Goal: Task Accomplishment & Management: Manage account settings

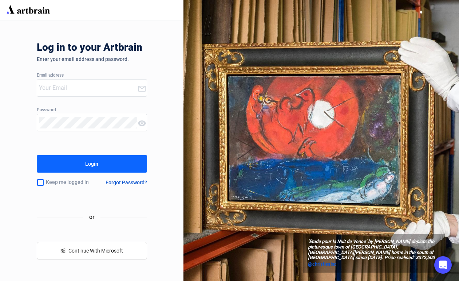
type input "[EMAIL_ADDRESS][DOMAIN_NAME]"
click at [83, 159] on button "Login" at bounding box center [92, 163] width 110 height 17
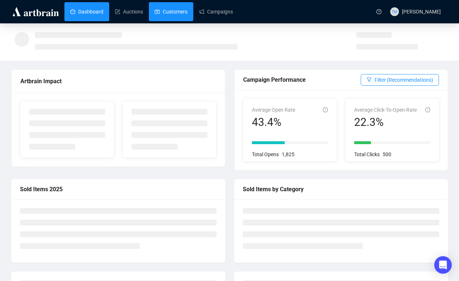
click at [169, 6] on link "Customers" at bounding box center [171, 11] width 33 height 19
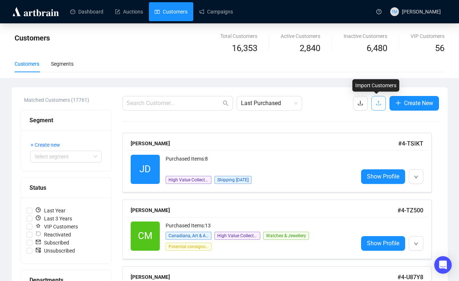
click at [381, 106] on button "button" at bounding box center [379, 103] width 15 height 15
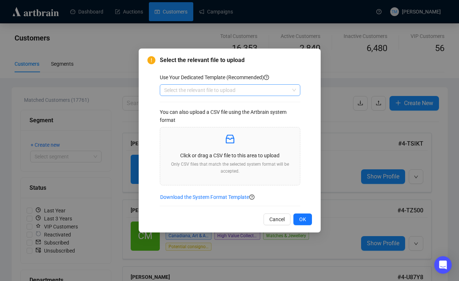
click at [269, 87] on input "search" at bounding box center [226, 90] width 125 height 11
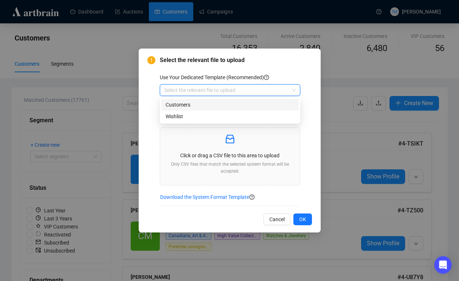
click at [258, 101] on div "Customers" at bounding box center [230, 105] width 129 height 8
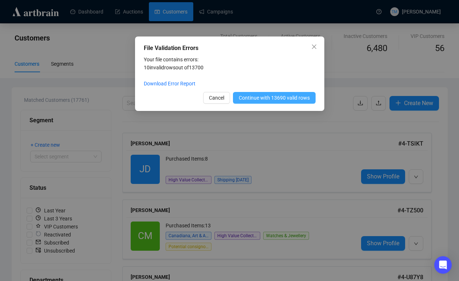
click at [273, 94] on span "Continue with 13690 valid rows" at bounding box center [274, 98] width 71 height 8
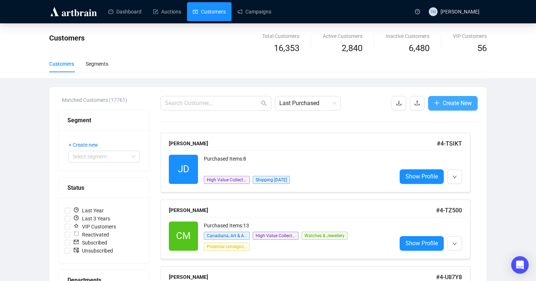
click at [442, 106] on span "Create New" at bounding box center [456, 102] width 29 height 9
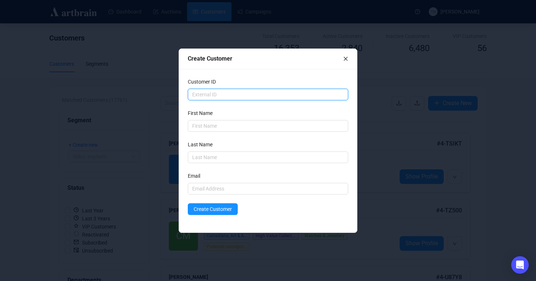
click at [262, 90] on input "text" at bounding box center [268, 95] width 160 height 12
type input "RS01"
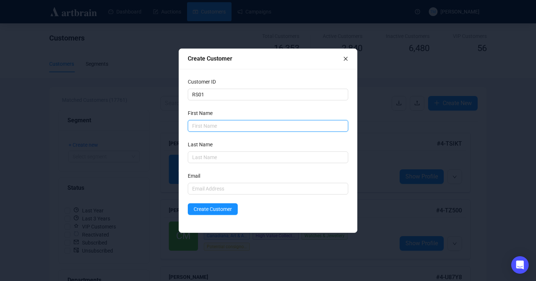
click at [229, 126] on input "text" at bounding box center [268, 126] width 160 height 12
type input "Robert"
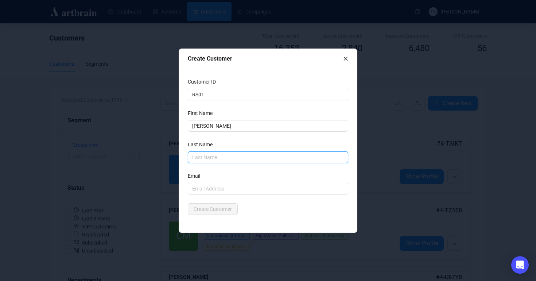
click at [218, 156] on input "text" at bounding box center [268, 157] width 160 height 12
type input "Smith"
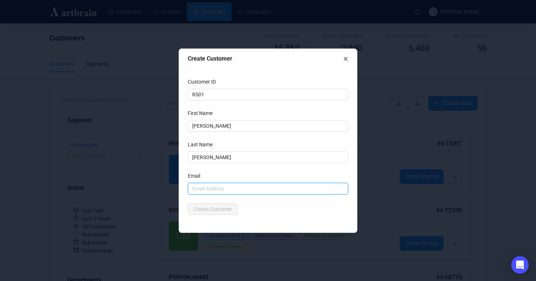
click at [230, 189] on input "text" at bounding box center [268, 189] width 160 height 12
paste input "Robert@tracksideauction.com"
type input "Robert@tracksideauction.com"
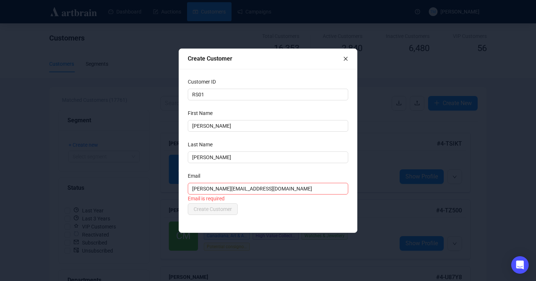
click at [254, 101] on form "Customer ID RS01 First Name Robert Last Name Smith Email Robert@tracksideauctio…" at bounding box center [268, 146] width 160 height 137
click at [218, 210] on span "Create Customer" at bounding box center [212, 209] width 38 height 8
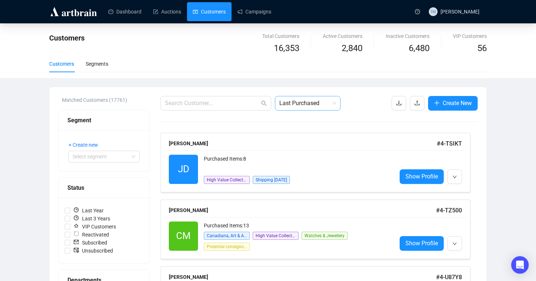
click at [297, 101] on span "Last Purchased" at bounding box center [307, 103] width 57 height 14
click at [210, 106] on input "text" at bounding box center [212, 103] width 95 height 9
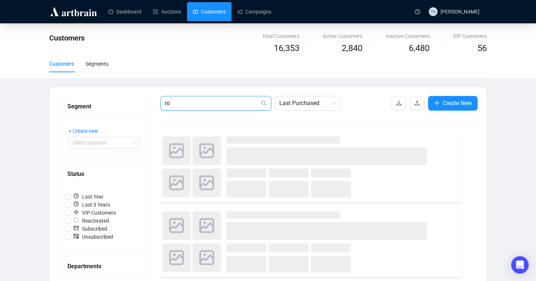
type input "r"
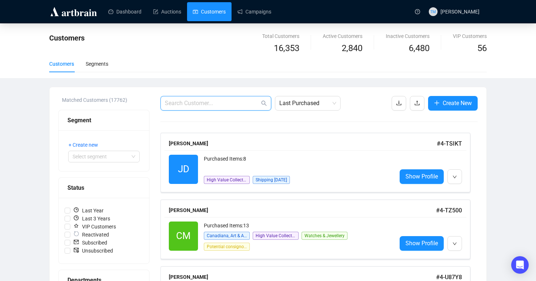
paste input "Robert@tracksideauction.com"
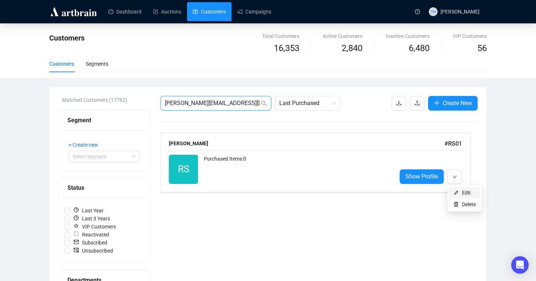
type input "Robert@tracksideauction.com"
click at [458, 191] on img at bounding box center [456, 192] width 6 height 6
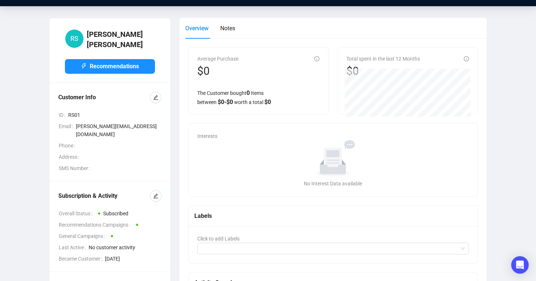
scroll to position [55, 0]
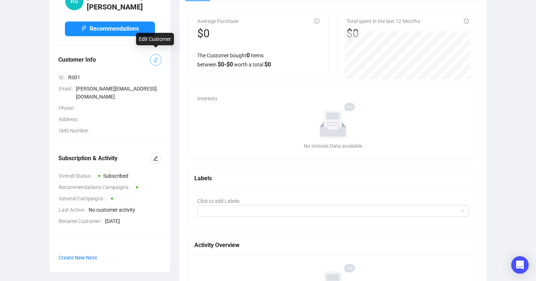
click at [154, 57] on icon "edit" at bounding box center [155, 59] width 5 height 5
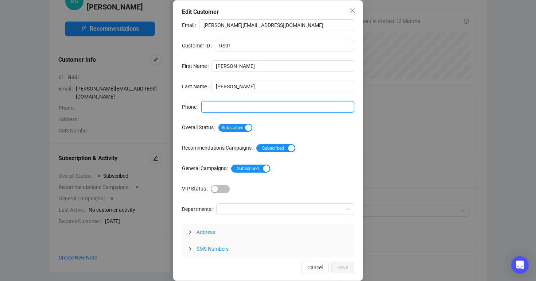
click at [279, 106] on input "Phone" at bounding box center [277, 107] width 153 height 12
paste input "828 329 4547"
click at [228, 107] on input "828 329 4547" at bounding box center [277, 107] width 153 height 12
click at [218, 107] on input "828 3294547" at bounding box center [277, 107] width 153 height 12
type input "8283294547"
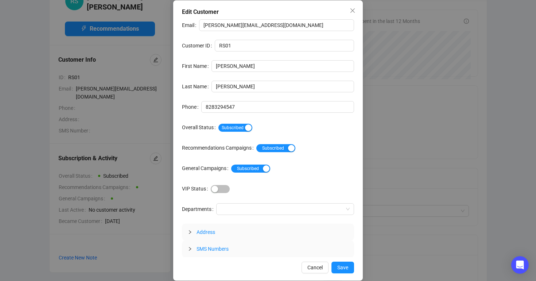
click at [212, 250] on span "SMS Numbers" at bounding box center [212, 249] width 32 height 6
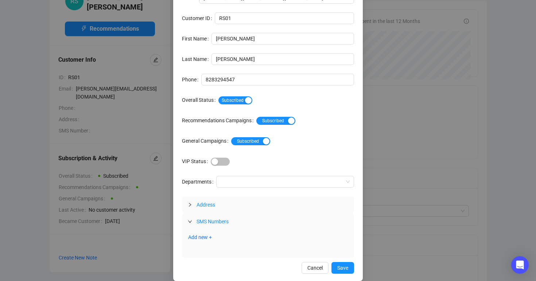
click at [191, 222] on icon "expanded" at bounding box center [190, 221] width 4 height 4
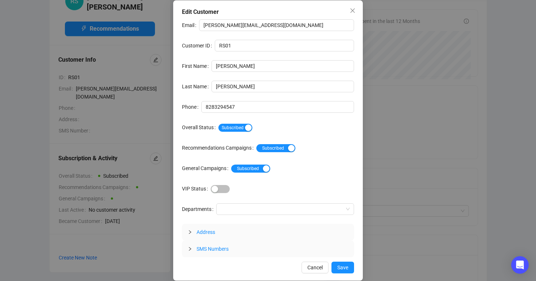
scroll to position [0, 0]
click at [338, 265] on span "Save" at bounding box center [342, 267] width 11 height 8
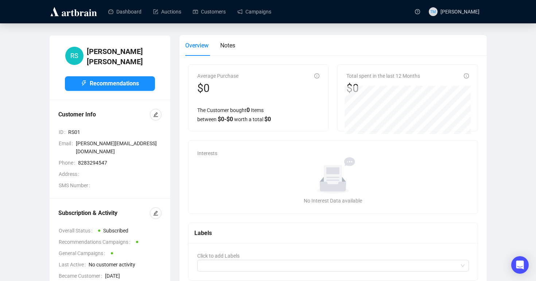
click at [93, 15] on img at bounding box center [73, 12] width 49 height 12
click at [78, 13] on img at bounding box center [73, 12] width 49 height 12
click at [126, 11] on link "Dashboard" at bounding box center [124, 11] width 33 height 19
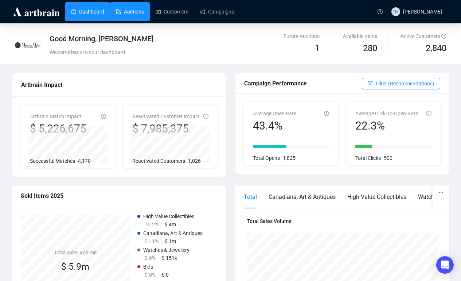
click at [130, 12] on link "Auctions" at bounding box center [130, 11] width 28 height 19
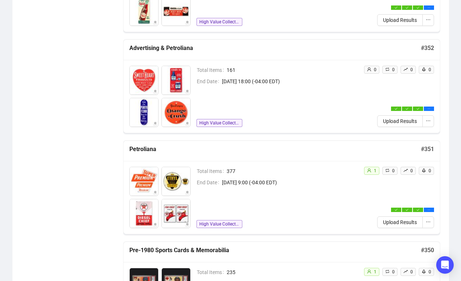
scroll to position [380, 0]
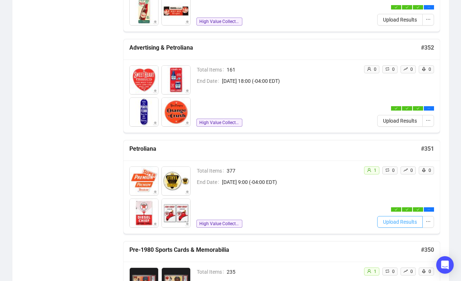
click at [405, 221] on span "Upload Results" at bounding box center [400, 222] width 34 height 8
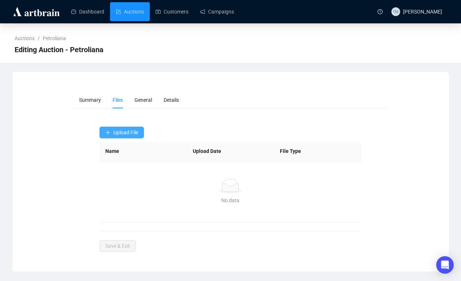
click at [107, 133] on icon "plus" at bounding box center [107, 132] width 5 height 5
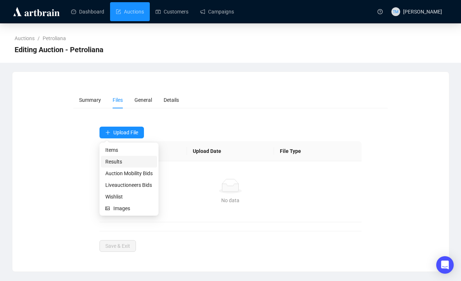
click at [119, 165] on span "Results" at bounding box center [128, 161] width 47 height 8
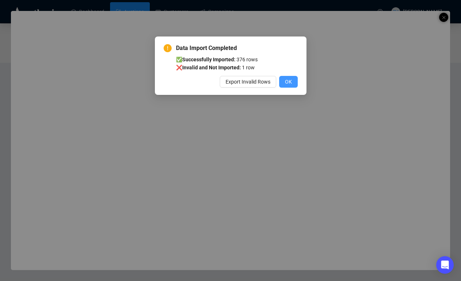
click at [289, 83] on span "OK" at bounding box center [288, 82] width 7 height 8
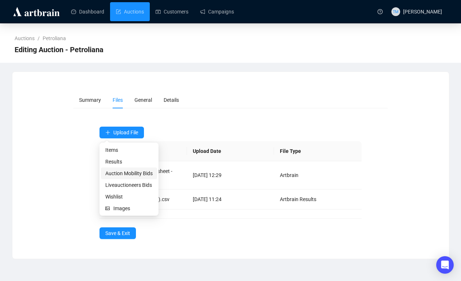
click at [115, 172] on span "Auction Mobility Bids" at bounding box center [128, 173] width 47 height 8
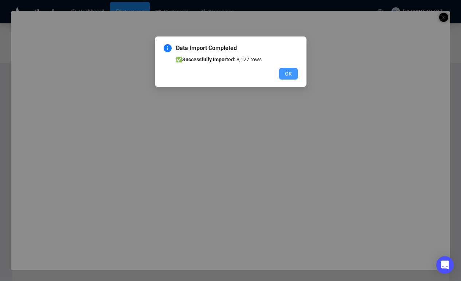
click at [285, 73] on span "OK" at bounding box center [288, 74] width 7 height 8
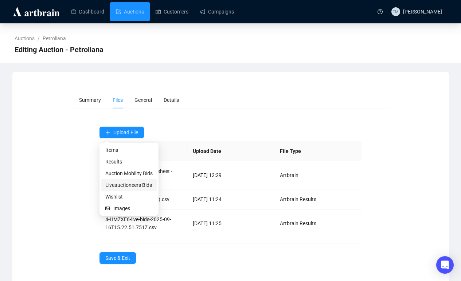
click at [114, 184] on span "Liveauctioneers Bids" at bounding box center [128, 185] width 47 height 8
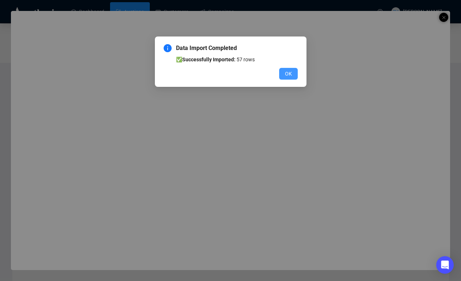
click at [284, 71] on button "OK" at bounding box center [288, 74] width 19 height 12
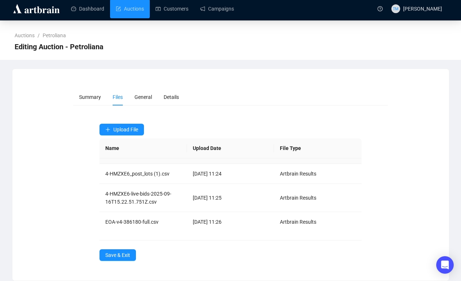
scroll to position [23, 0]
click at [123, 253] on span "Save & Exit" at bounding box center [117, 255] width 25 height 8
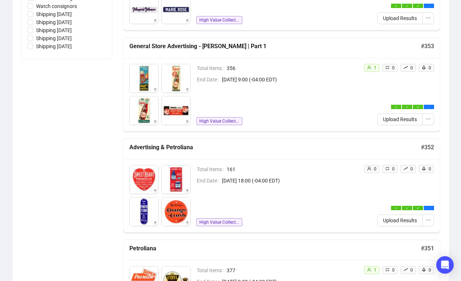
scroll to position [281, 0]
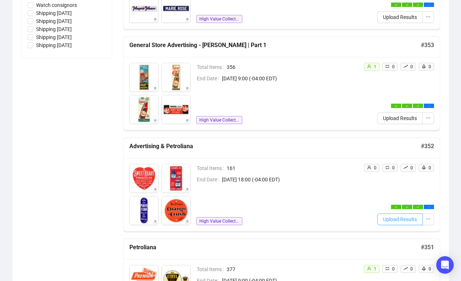
click at [392, 218] on span "Upload Results" at bounding box center [400, 219] width 34 height 8
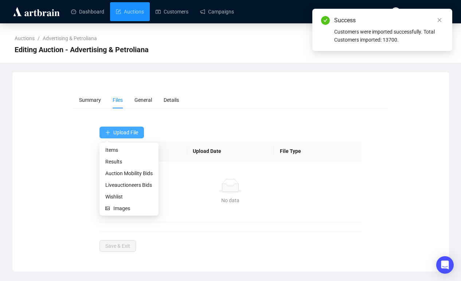
click at [106, 134] on icon "plus" at bounding box center [107, 132] width 5 height 5
click at [122, 183] on span "Liveauctioneers Bids" at bounding box center [128, 185] width 47 height 8
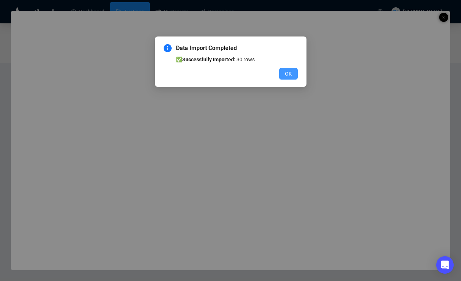
click at [286, 74] on span "OK" at bounding box center [288, 74] width 7 height 8
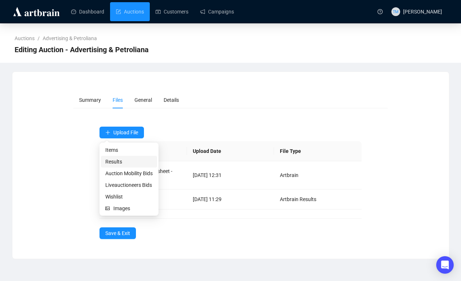
click at [130, 163] on span "Results" at bounding box center [128, 161] width 47 height 8
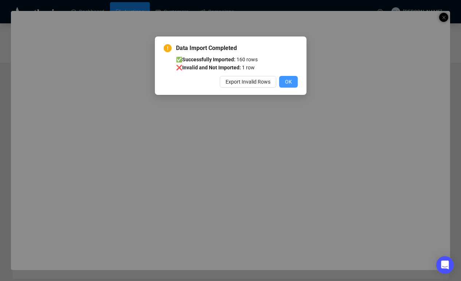
click at [289, 83] on span "OK" at bounding box center [288, 82] width 7 height 8
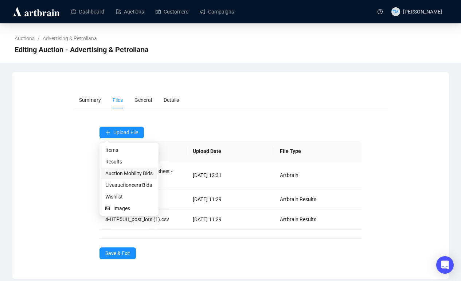
click at [116, 172] on span "Auction Mobility Bids" at bounding box center [128, 173] width 47 height 8
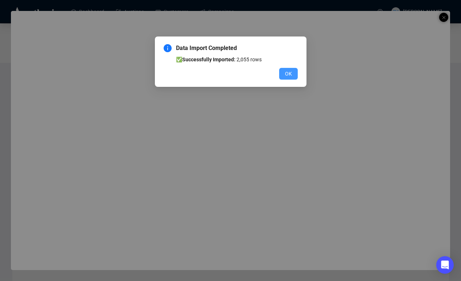
click at [283, 75] on button "OK" at bounding box center [288, 74] width 19 height 12
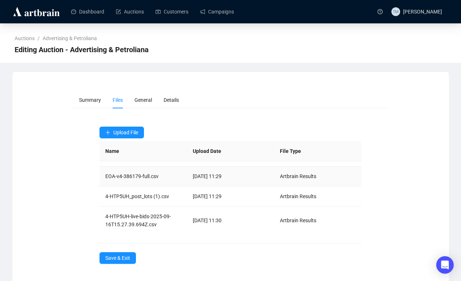
scroll to position [23, 0]
click at [125, 258] on span "Save & Exit" at bounding box center [117, 258] width 25 height 8
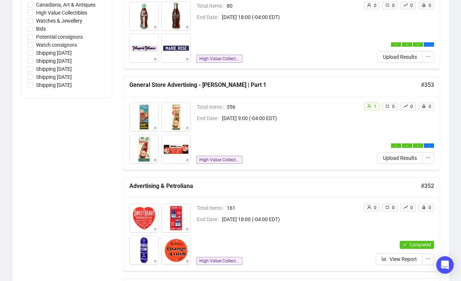
scroll to position [241, 0]
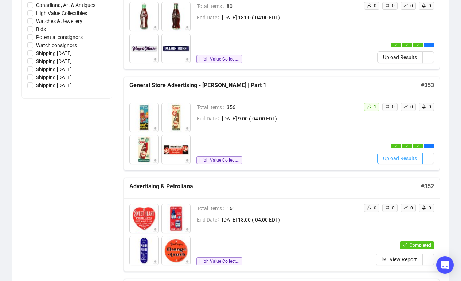
click at [407, 156] on span "Upload Results" at bounding box center [400, 158] width 34 height 8
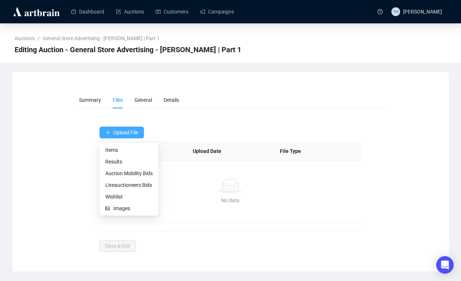
click at [106, 130] on icon "plus" at bounding box center [107, 132] width 5 height 5
click at [111, 185] on span "Liveauctioneers Bids" at bounding box center [128, 185] width 47 height 8
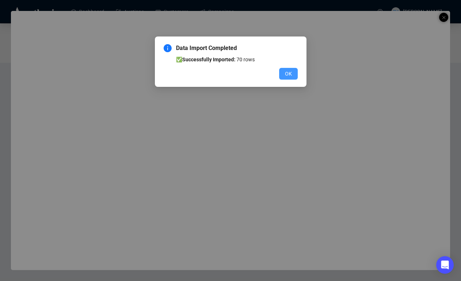
click at [284, 74] on button "OK" at bounding box center [288, 74] width 19 height 12
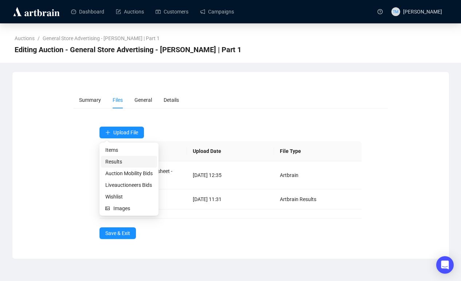
click at [111, 162] on span "Results" at bounding box center [128, 161] width 47 height 8
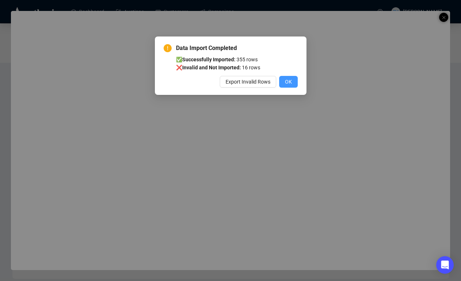
click at [285, 83] on span "OK" at bounding box center [288, 82] width 7 height 8
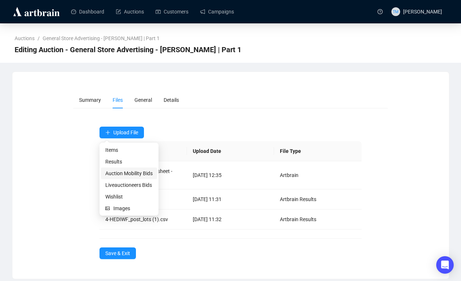
click at [117, 175] on span "Auction Mobility Bids" at bounding box center [128, 173] width 47 height 8
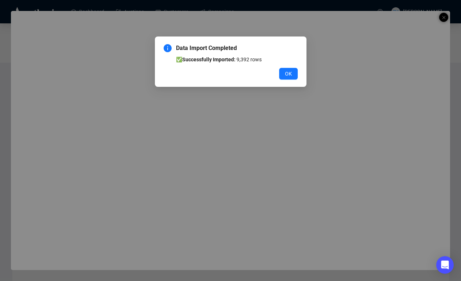
click at [278, 73] on div "OK" at bounding box center [231, 74] width 134 height 12
click at [284, 73] on button "OK" at bounding box center [288, 74] width 19 height 12
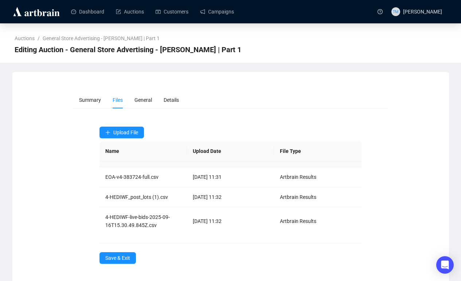
scroll to position [23, 0]
click at [125, 258] on span "Save & Exit" at bounding box center [117, 258] width 25 height 8
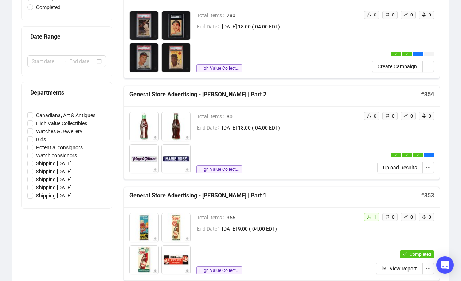
scroll to position [135, 0]
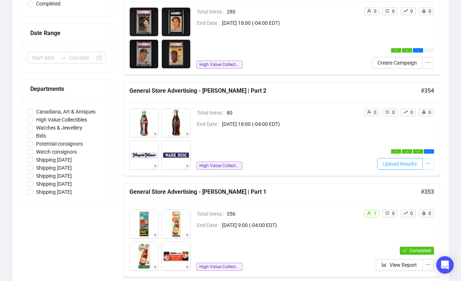
click at [398, 162] on span "Upload Results" at bounding box center [400, 164] width 34 height 8
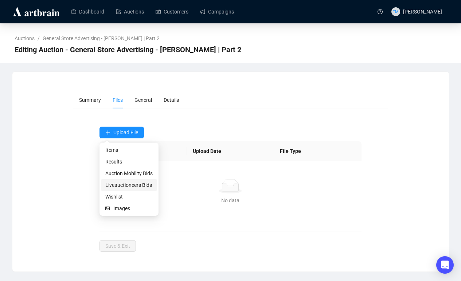
click at [116, 183] on span "Liveauctioneers Bids" at bounding box center [128, 185] width 47 height 8
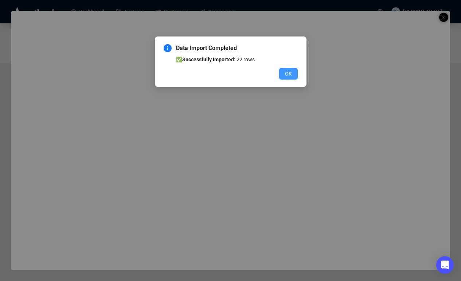
click at [289, 70] on span "OK" at bounding box center [288, 74] width 7 height 8
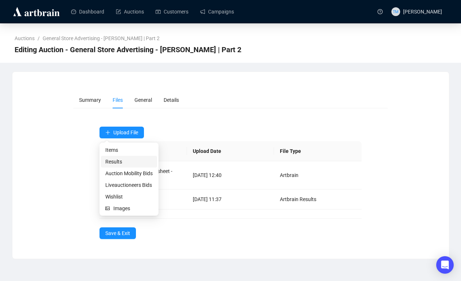
click at [115, 162] on span "Results" at bounding box center [128, 161] width 47 height 8
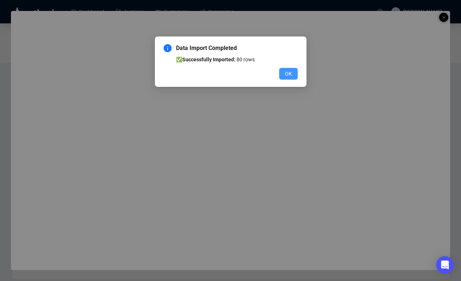
click at [286, 72] on span "OK" at bounding box center [288, 74] width 7 height 8
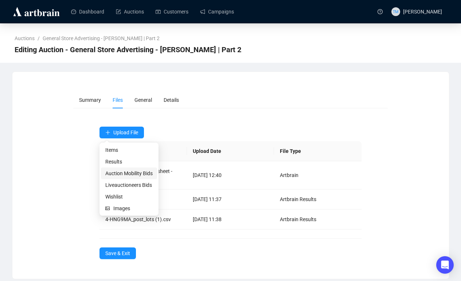
click at [118, 172] on span "Auction Mobility Bids" at bounding box center [128, 173] width 47 height 8
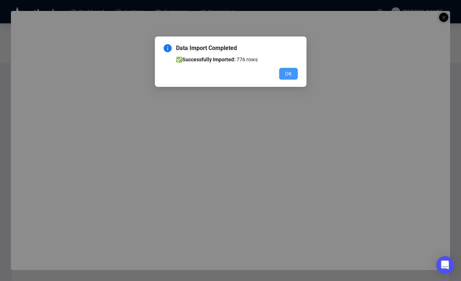
click at [283, 71] on button "OK" at bounding box center [288, 74] width 19 height 12
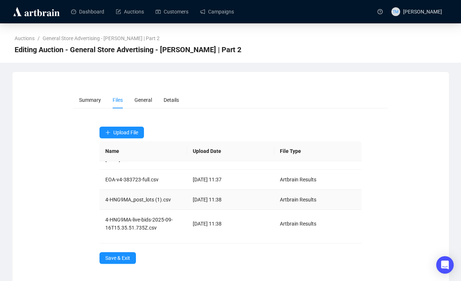
scroll to position [20, 0]
click at [121, 255] on span "Save & Exit" at bounding box center [117, 258] width 25 height 8
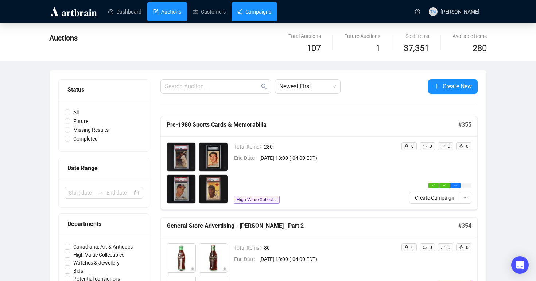
click at [270, 20] on link "Campaigns" at bounding box center [254, 11] width 34 height 19
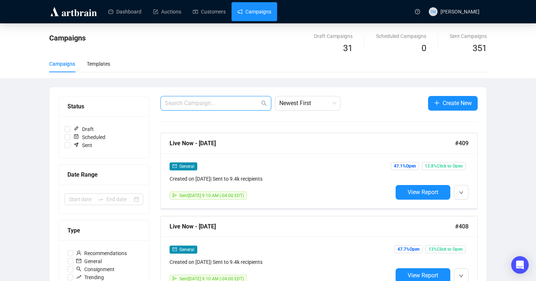
click at [211, 103] on input "text" at bounding box center [212, 103] width 95 height 9
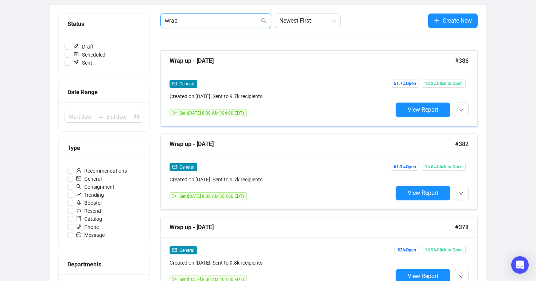
scroll to position [87, 0]
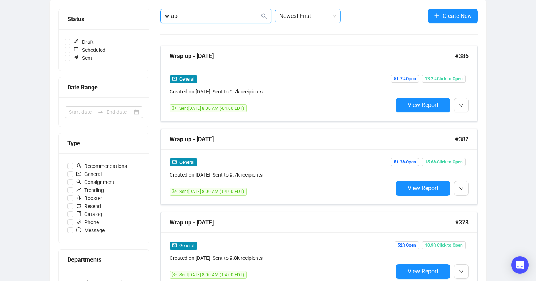
type input "wrap"
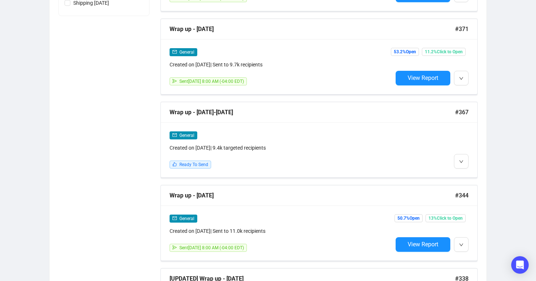
scroll to position [453, 0]
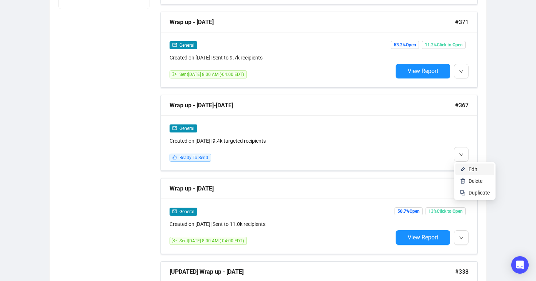
click at [459, 167] on span "Edit" at bounding box center [472, 169] width 9 height 6
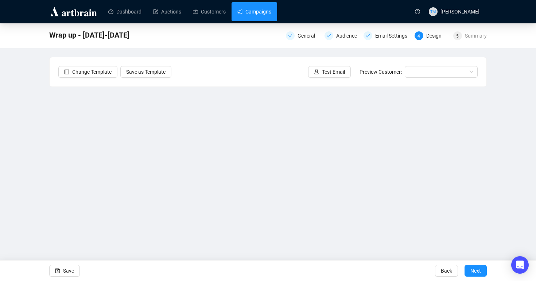
click at [249, 9] on link "Campaigns" at bounding box center [254, 11] width 34 height 19
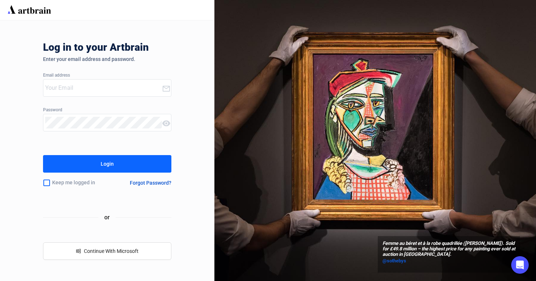
type input "[EMAIL_ADDRESS][DOMAIN_NAME]"
click at [129, 168] on button "Login" at bounding box center [107, 163] width 129 height 17
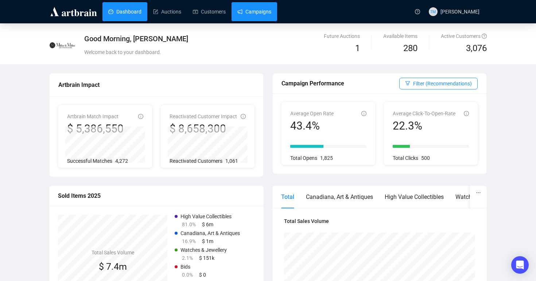
click at [271, 13] on link "Campaigns" at bounding box center [254, 11] width 34 height 19
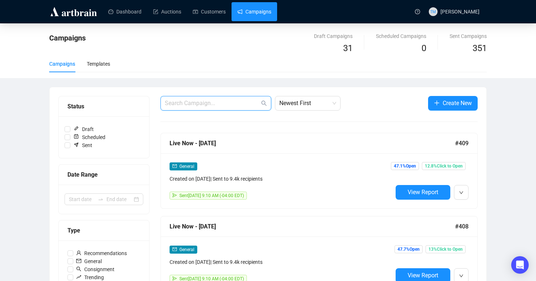
click at [197, 104] on input "text" at bounding box center [212, 103] width 95 height 9
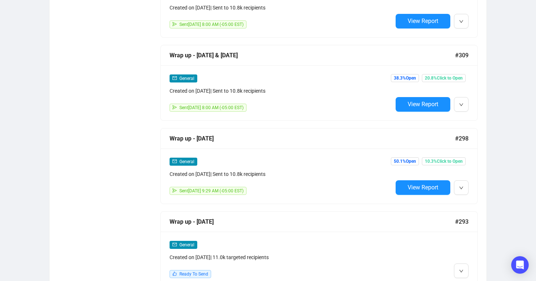
scroll to position [921, 0]
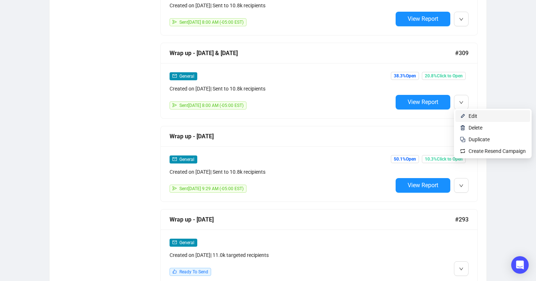
type input "wrap"
click at [467, 115] on li "Edit" at bounding box center [492, 116] width 75 height 12
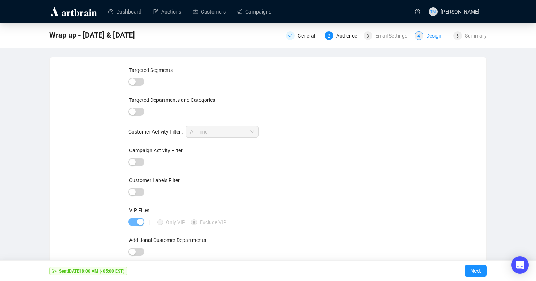
click at [421, 39] on div "4 Design" at bounding box center [431, 35] width 34 height 9
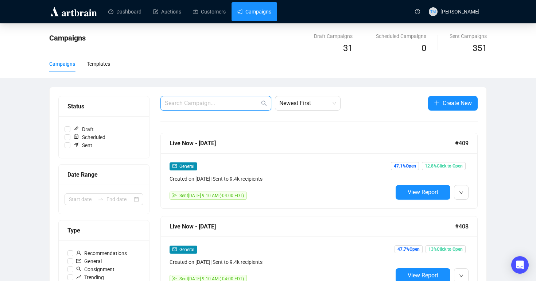
click at [227, 102] on input "text" at bounding box center [212, 103] width 95 height 9
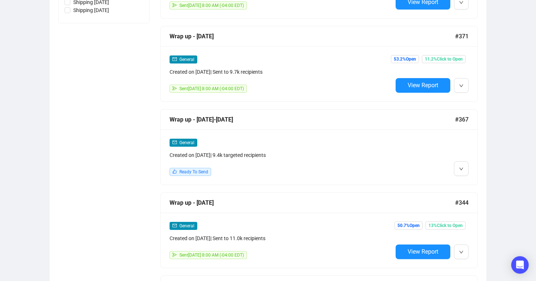
scroll to position [485, 0]
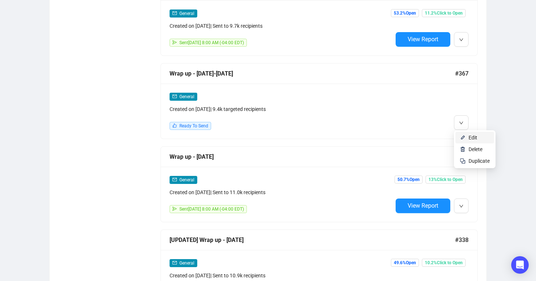
type input "wrap"
click at [469, 136] on span "Edit" at bounding box center [472, 137] width 9 height 6
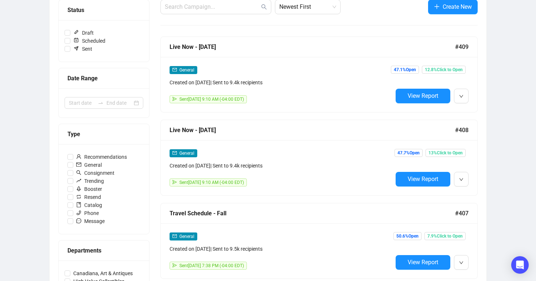
scroll to position [75, 0]
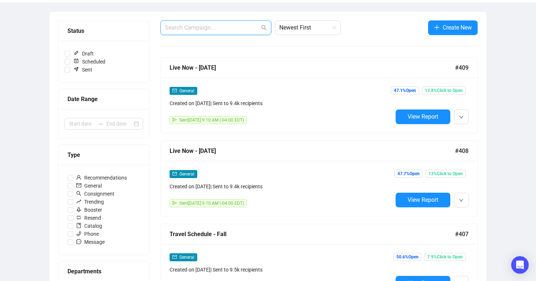
click at [213, 23] on input "text" at bounding box center [212, 27] width 95 height 9
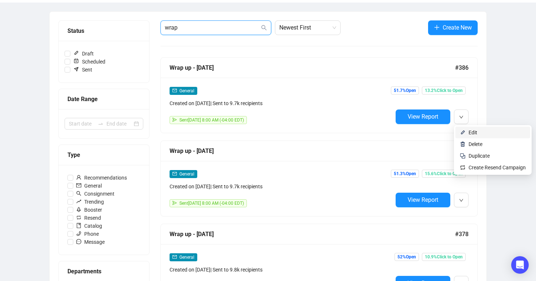
type input "wrap"
click at [472, 130] on span "Edit" at bounding box center [472, 132] width 9 height 6
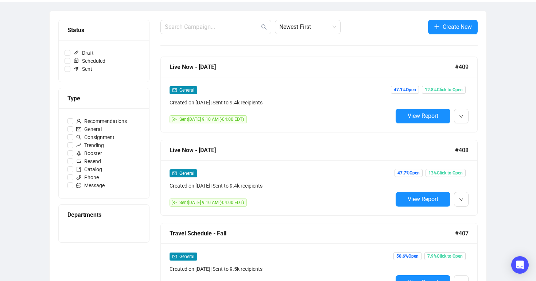
scroll to position [76, 0]
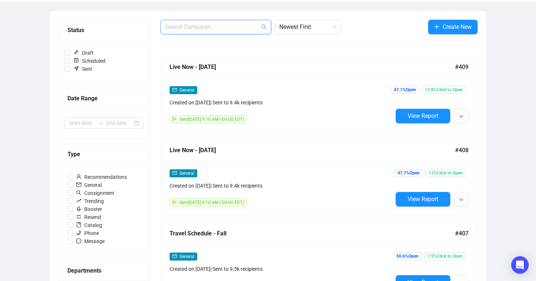
click at [194, 24] on input "text" at bounding box center [212, 27] width 95 height 9
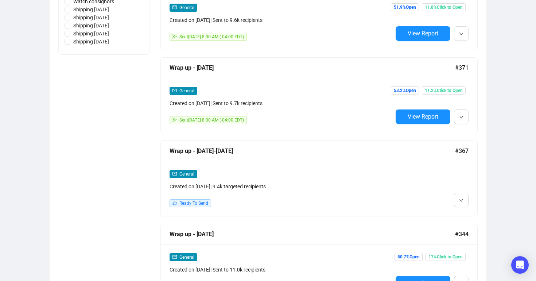
scroll to position [409, 0]
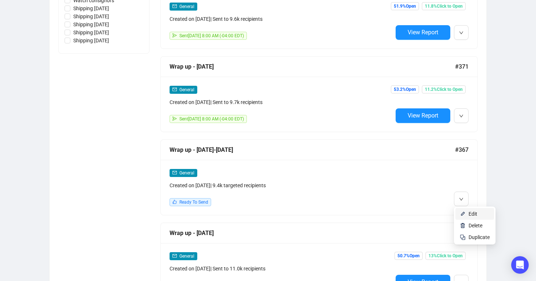
type input "wrap"
click at [470, 215] on span "Edit" at bounding box center [472, 214] width 9 height 6
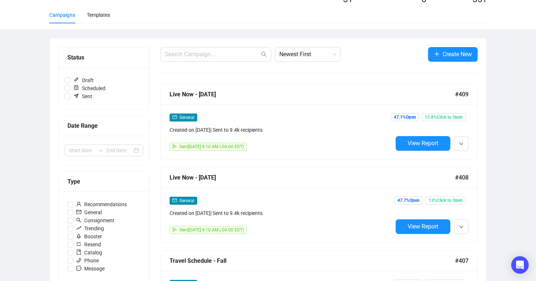
scroll to position [17, 0]
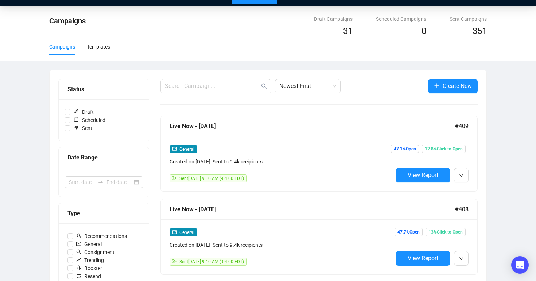
click at [205, 82] on input "text" at bounding box center [212, 86] width 95 height 9
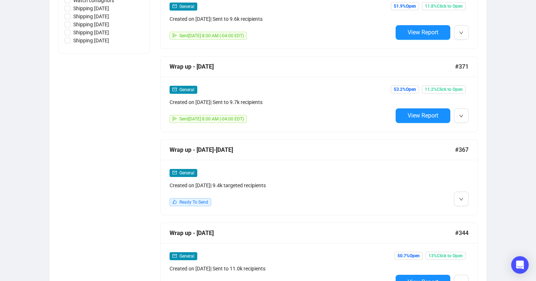
scroll to position [514, 0]
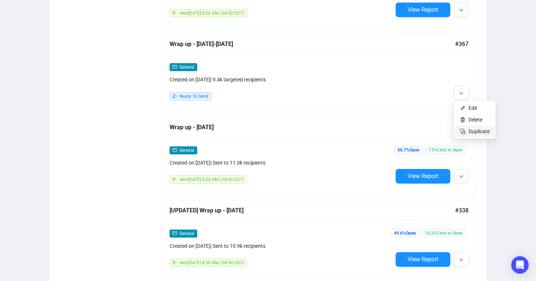
type input "wrap"
click at [476, 129] on span "Duplicate" at bounding box center [478, 131] width 21 height 6
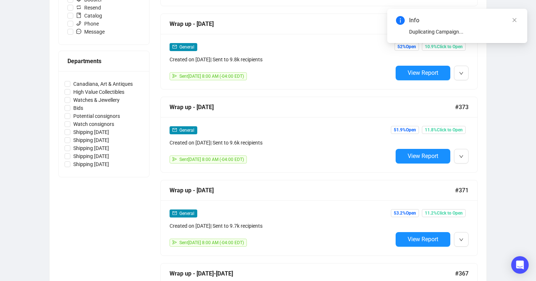
scroll to position [0, 0]
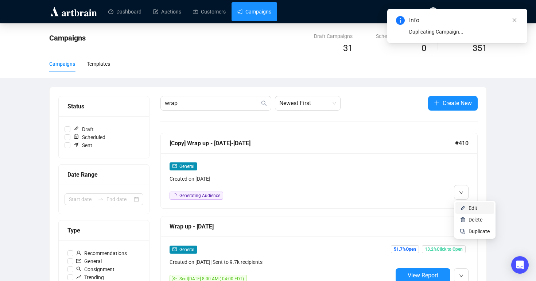
click at [464, 207] on img at bounding box center [462, 208] width 6 height 6
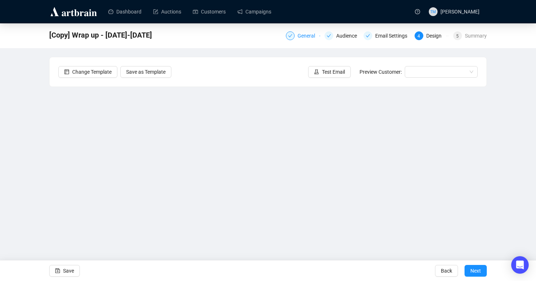
click at [297, 35] on div "General" at bounding box center [308, 35] width 22 height 9
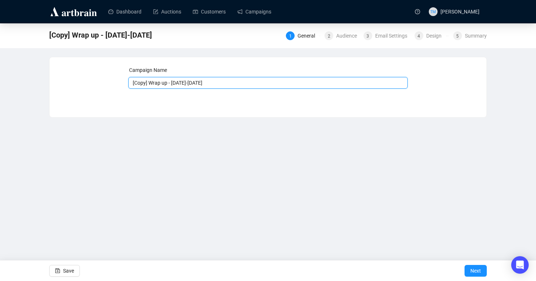
drag, startPoint x: 151, startPoint y: 83, endPoint x: 120, endPoint y: 83, distance: 31.0
click at [120, 83] on div "Campaign Name [Copy] Wrap up - [DATE]-[DATE] Save Next" at bounding box center [267, 81] width 419 height 31
drag, startPoint x: 196, startPoint y: 82, endPoint x: 159, endPoint y: 82, distance: 36.8
click at [159, 82] on input "Wrap up - [DATE]-[DATE]" at bounding box center [267, 83] width 279 height 12
type input "Wrap up - [DATE] & [DATE]"
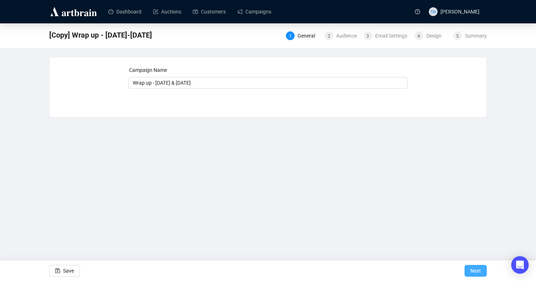
click at [469, 271] on button "Next" at bounding box center [475, 271] width 22 height 12
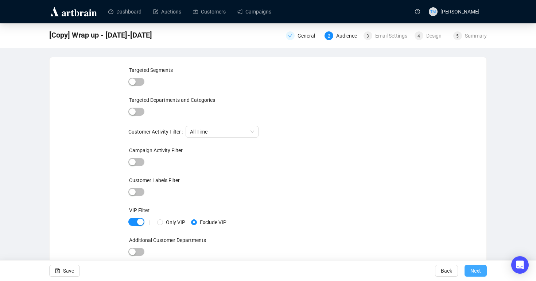
click at [475, 268] on span "Next" at bounding box center [475, 270] width 11 height 20
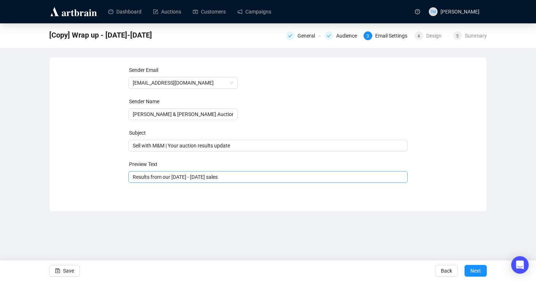
click at [177, 177] on span "Results from our [DATE] - [DATE] sales" at bounding box center [267, 177] width 279 height 6
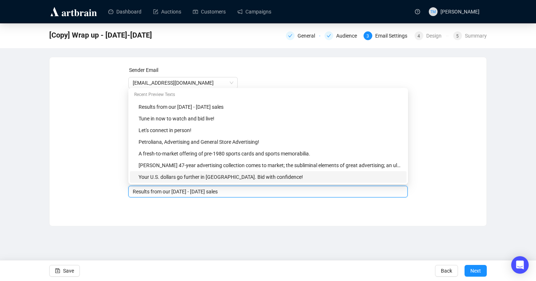
drag, startPoint x: 209, startPoint y: 192, endPoint x: 173, endPoint y: 193, distance: 36.1
click at [173, 193] on input "Results from our [DATE] - [DATE] sales" at bounding box center [268, 191] width 271 height 8
type input "Results from our [DATE] and [DATE] sales"
click at [496, 206] on div "[Copy] Wrap up - [DATE]-[DATE] General Audience 3 Email Settings 4 Design 5 Sum…" at bounding box center [268, 124] width 536 height 203
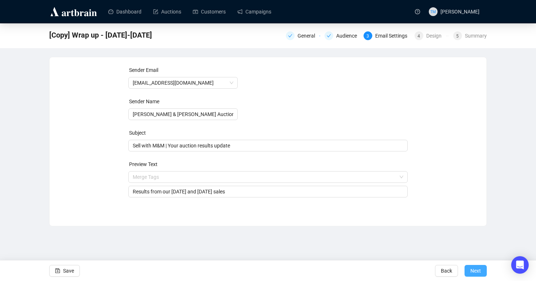
click at [474, 268] on span "Next" at bounding box center [475, 270] width 11 height 20
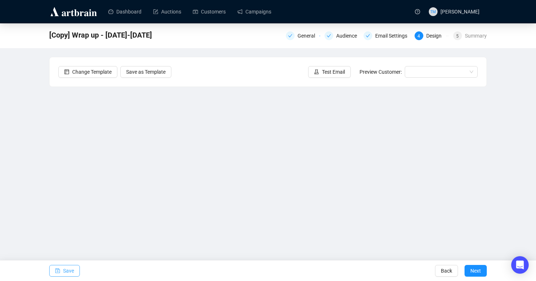
click at [60, 269] on button "Save" at bounding box center [64, 271] width 31 height 12
click at [66, 271] on span "Save" at bounding box center [68, 270] width 11 height 20
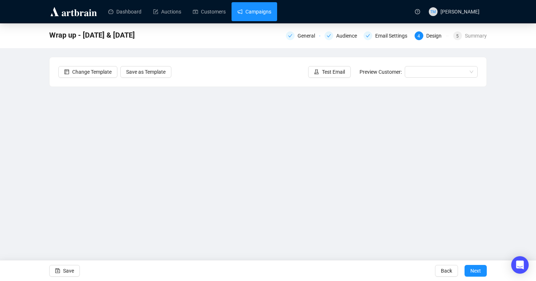
click at [267, 14] on link "Campaigns" at bounding box center [254, 11] width 34 height 19
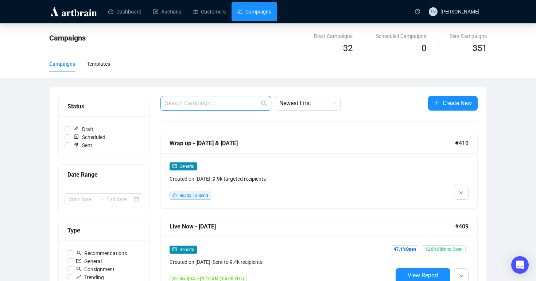
click at [200, 102] on input "text" at bounding box center [212, 103] width 95 height 9
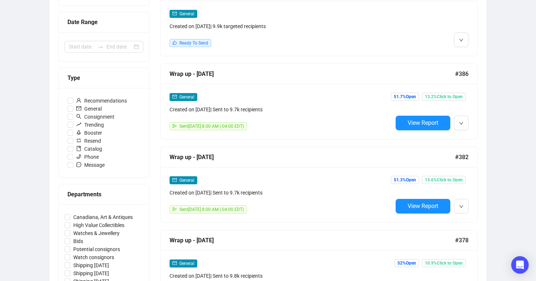
scroll to position [165, 0]
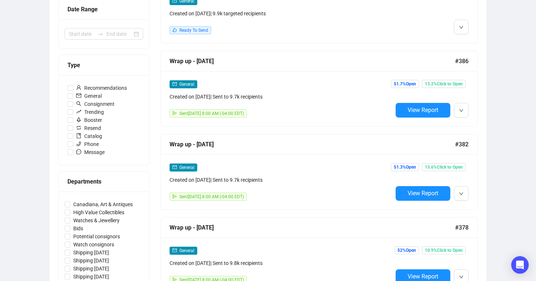
type input "wrap"
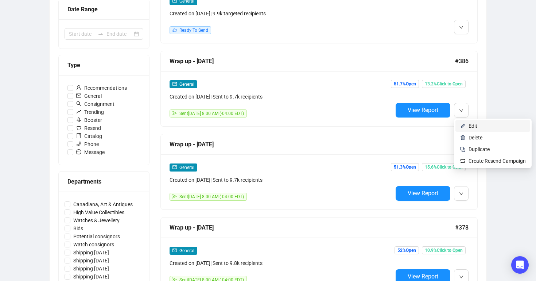
click at [466, 125] on li "Edit" at bounding box center [492, 126] width 75 height 12
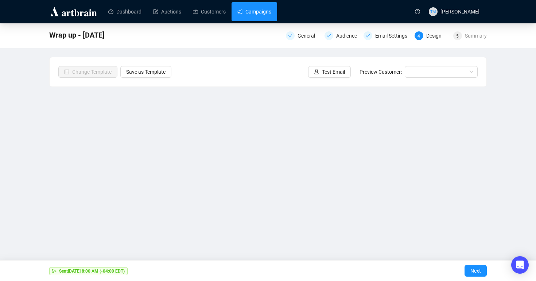
click at [270, 11] on link "Campaigns" at bounding box center [254, 11] width 34 height 19
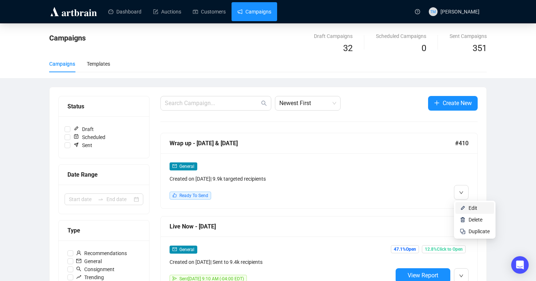
click at [462, 209] on img at bounding box center [462, 208] width 6 height 6
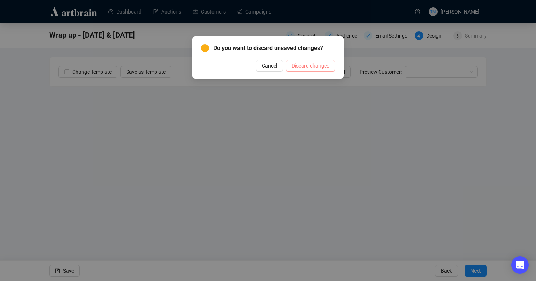
click at [307, 63] on span "Discard changes" at bounding box center [310, 66] width 38 height 8
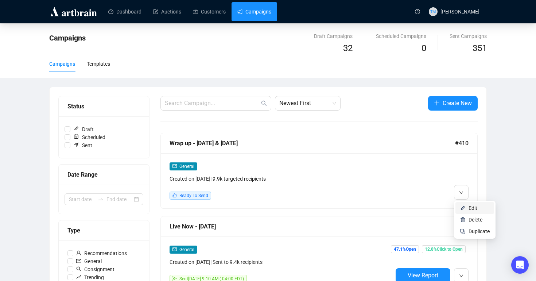
click at [462, 203] on li "Edit" at bounding box center [474, 208] width 39 height 12
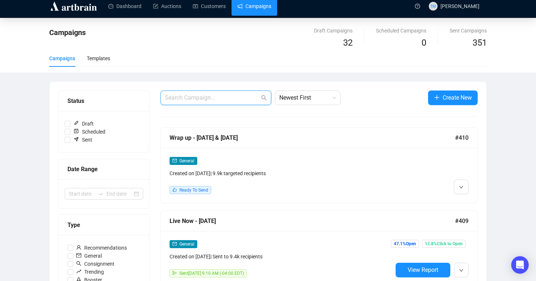
click at [182, 99] on input "text" at bounding box center [212, 97] width 95 height 9
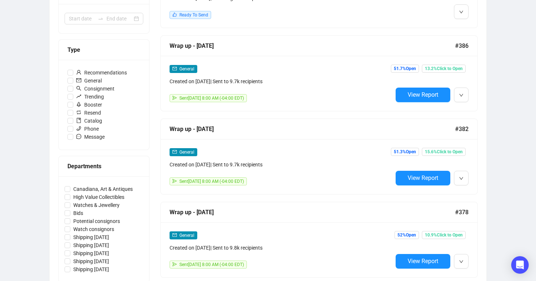
scroll to position [181, 0]
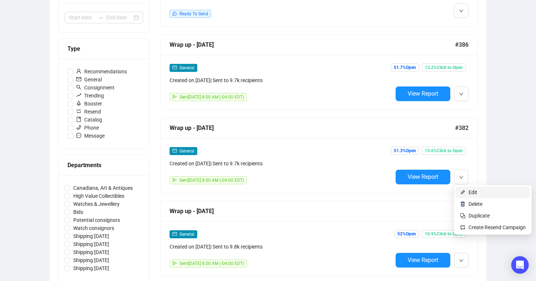
type input "wrap"
click at [464, 192] on img at bounding box center [462, 192] width 6 height 6
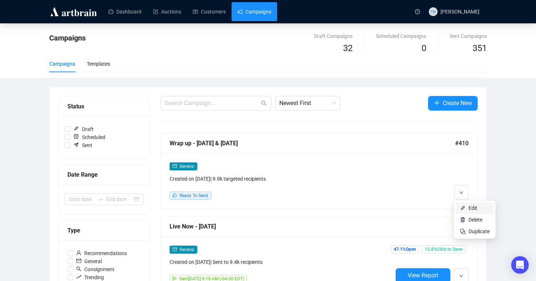
click at [461, 207] on img at bounding box center [462, 208] width 6 height 6
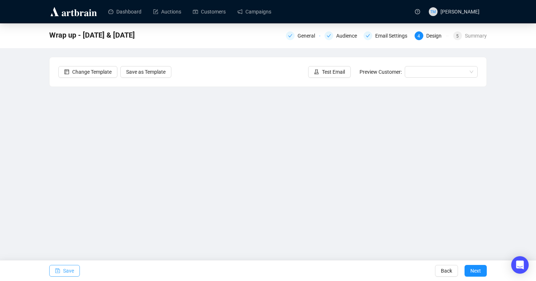
click at [67, 267] on span "Save" at bounding box center [68, 270] width 11 height 20
click at [70, 271] on span "Save" at bounding box center [68, 270] width 11 height 20
click at [508, 168] on div "Wrap up - [DATE] & [DATE] General Audience Email Settings 4 Design 5 Summary Ch…" at bounding box center [268, 146] width 536 height 246
click at [65, 271] on span "Save" at bounding box center [68, 270] width 11 height 20
click at [73, 270] on span "Save" at bounding box center [68, 270] width 11 height 20
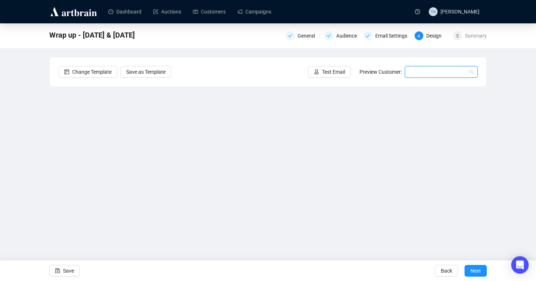
click at [423, 72] on input "search" at bounding box center [438, 71] width 58 height 11
click at [419, 85] on div "[PERSON_NAME] | Example" at bounding box center [440, 86] width 61 height 8
click at [326, 73] on span "Test Email" at bounding box center [333, 72] width 23 height 8
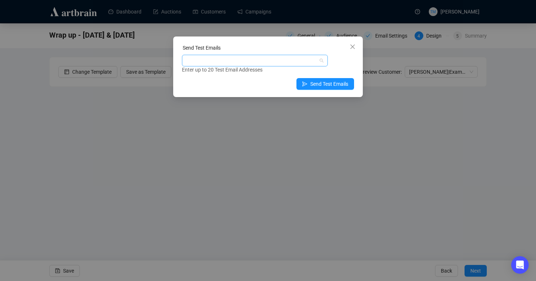
click at [270, 61] on div at bounding box center [250, 60] width 135 height 10
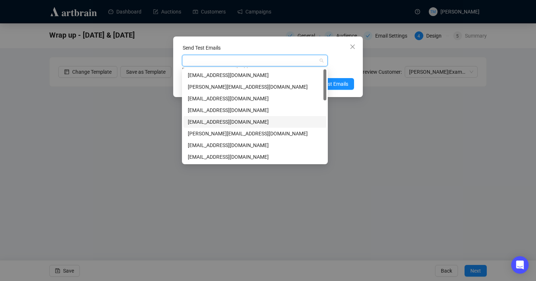
click at [216, 123] on div "[EMAIL_ADDRESS][DOMAIN_NAME]" at bounding box center [255, 122] width 134 height 8
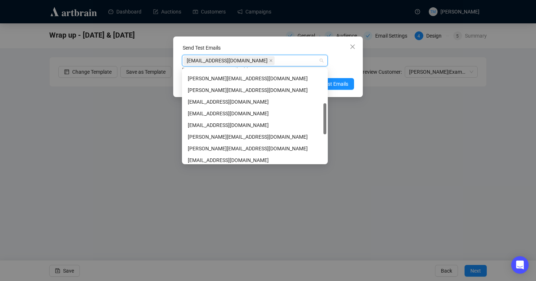
scroll to position [101, 0]
click at [215, 135] on div "[PERSON_NAME][EMAIL_ADDRESS][DOMAIN_NAME]" at bounding box center [255, 137] width 134 height 8
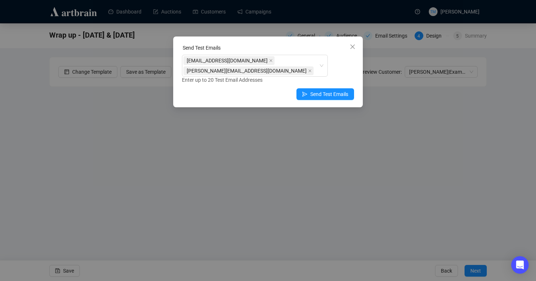
click at [346, 70] on div "[EMAIL_ADDRESS][DOMAIN_NAME] [PERSON_NAME][EMAIL_ADDRESS][DOMAIN_NAME] Enter up…" at bounding box center [268, 69] width 172 height 29
click at [305, 97] on button "Send Test Emails" at bounding box center [325, 94] width 58 height 12
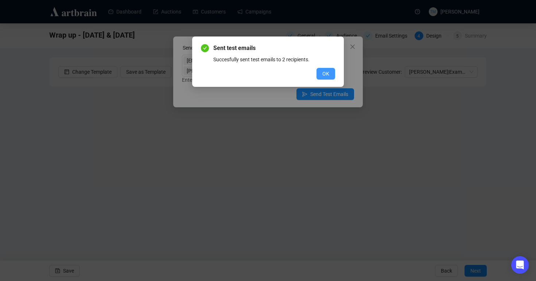
click at [329, 73] on button "OK" at bounding box center [325, 74] width 19 height 12
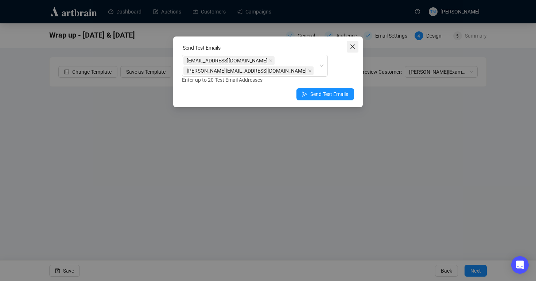
click at [353, 48] on icon "close" at bounding box center [352, 47] width 6 height 6
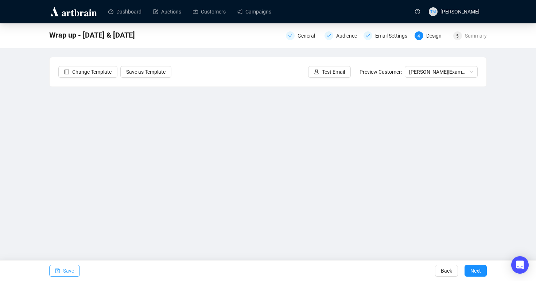
click at [75, 267] on button "Save" at bounding box center [64, 271] width 31 height 12
